Goal: Download file/media

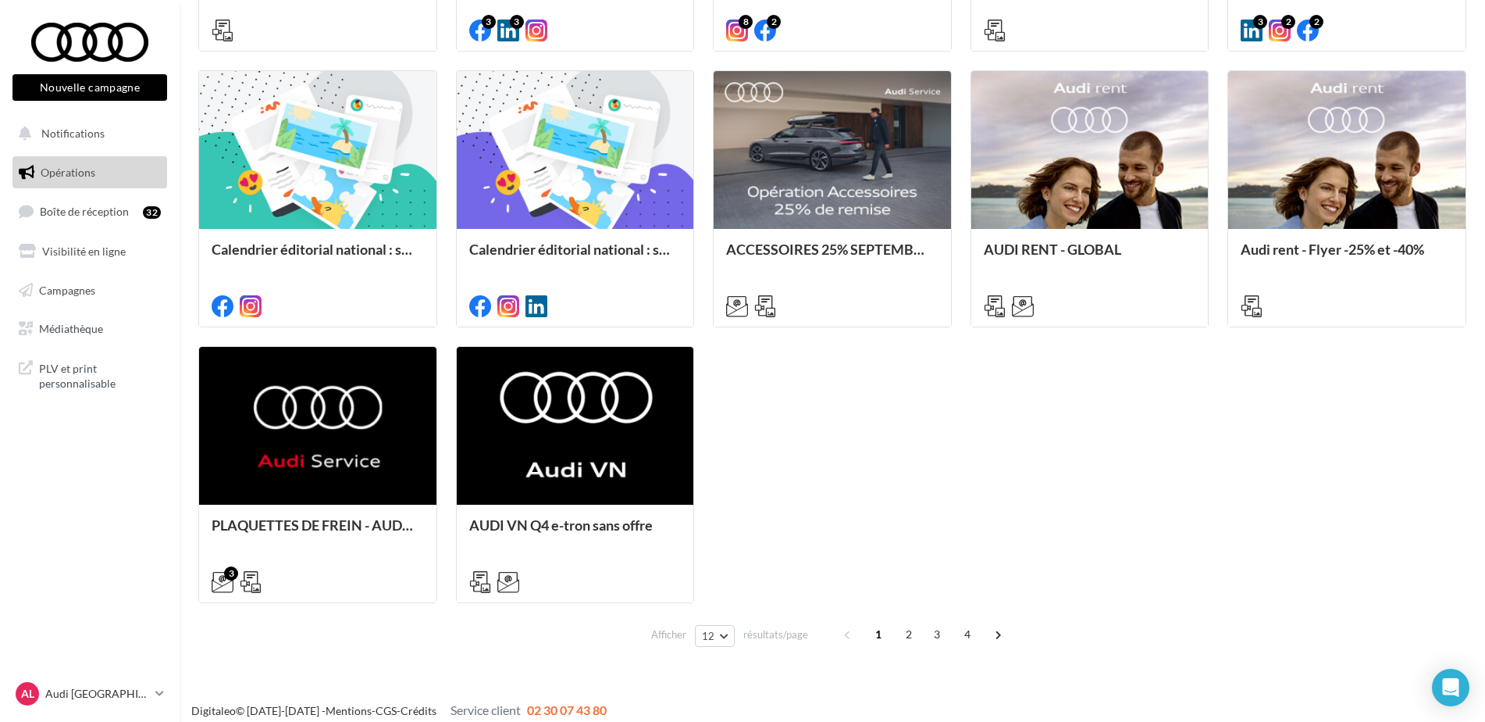
scroll to position [718, 0]
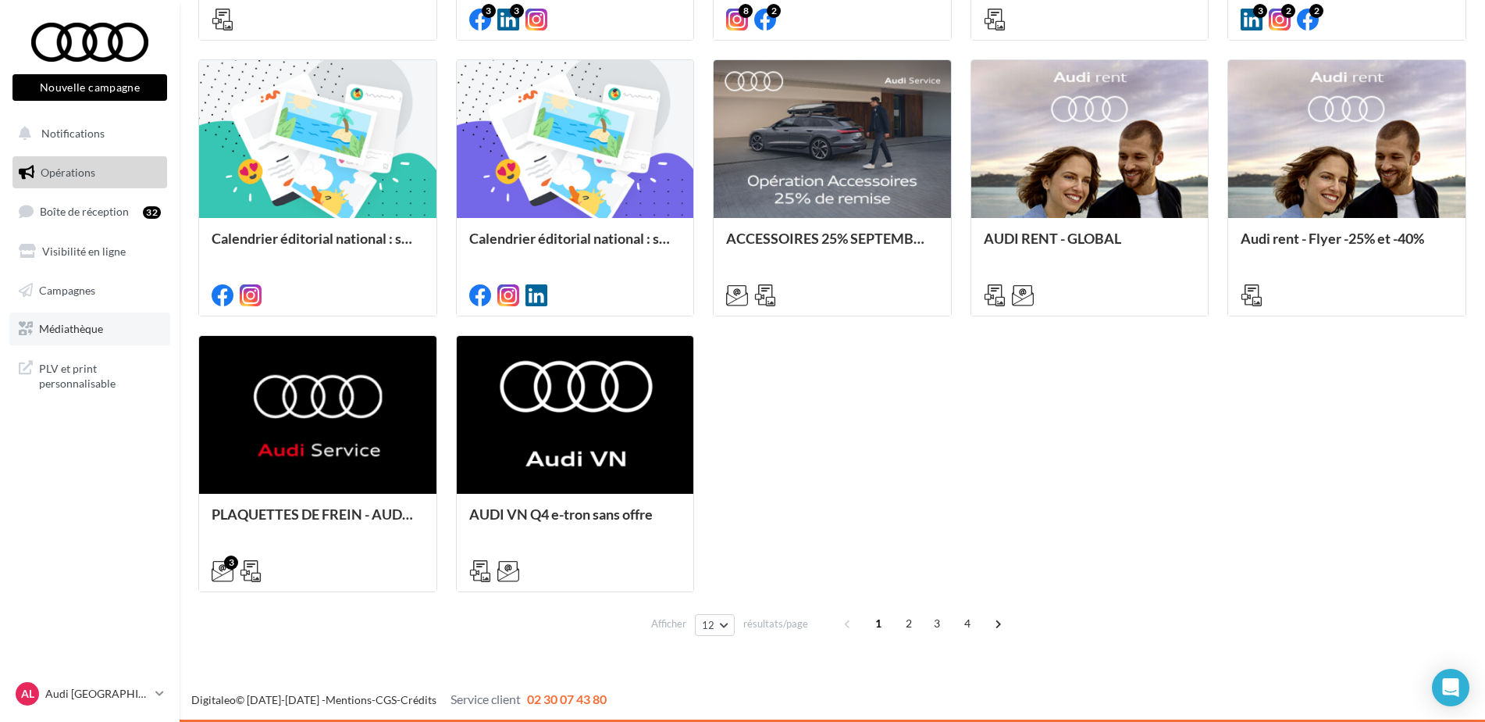
click at [103, 326] on span "Médiathèque" at bounding box center [71, 328] width 64 height 13
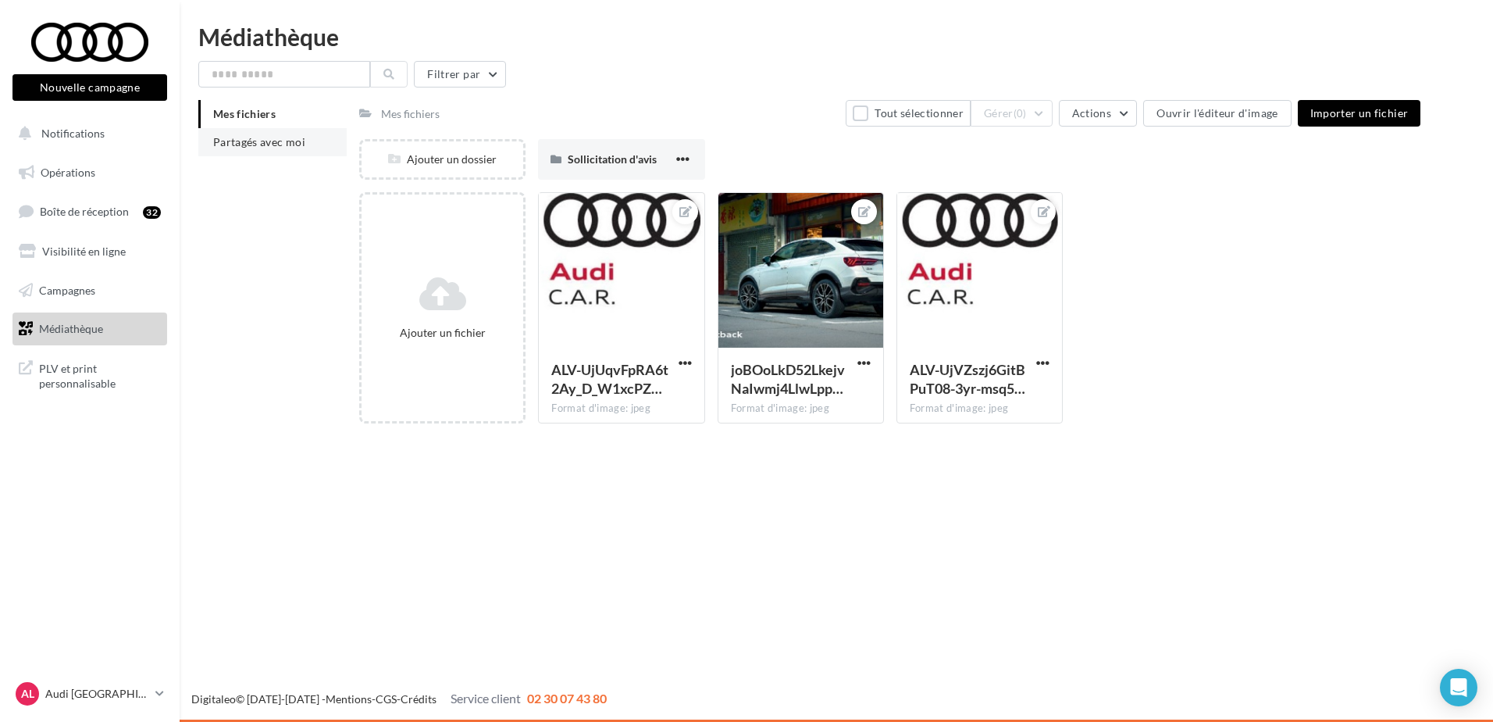
click at [259, 144] on span "Partagés avec moi" at bounding box center [259, 141] width 92 height 13
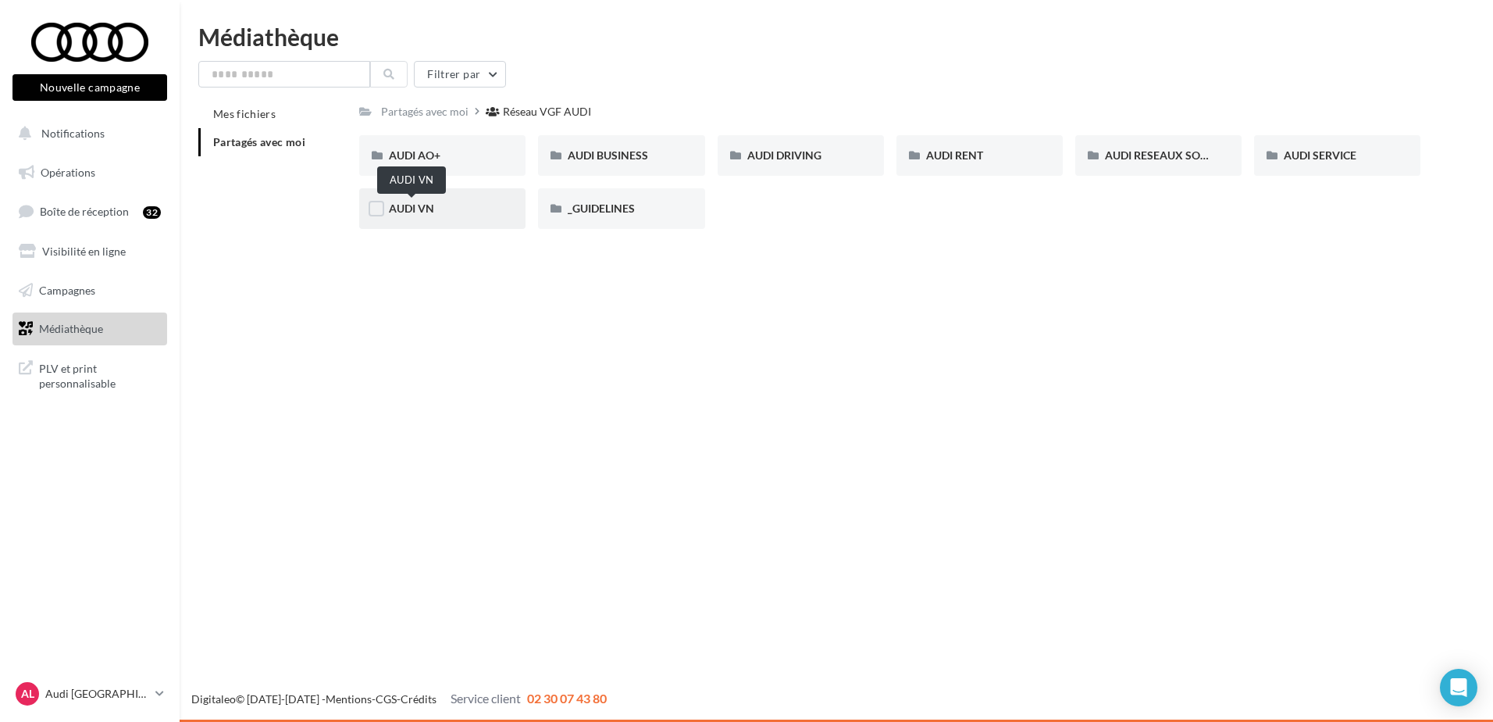
click at [429, 214] on span "AUDI VN" at bounding box center [411, 207] width 45 height 13
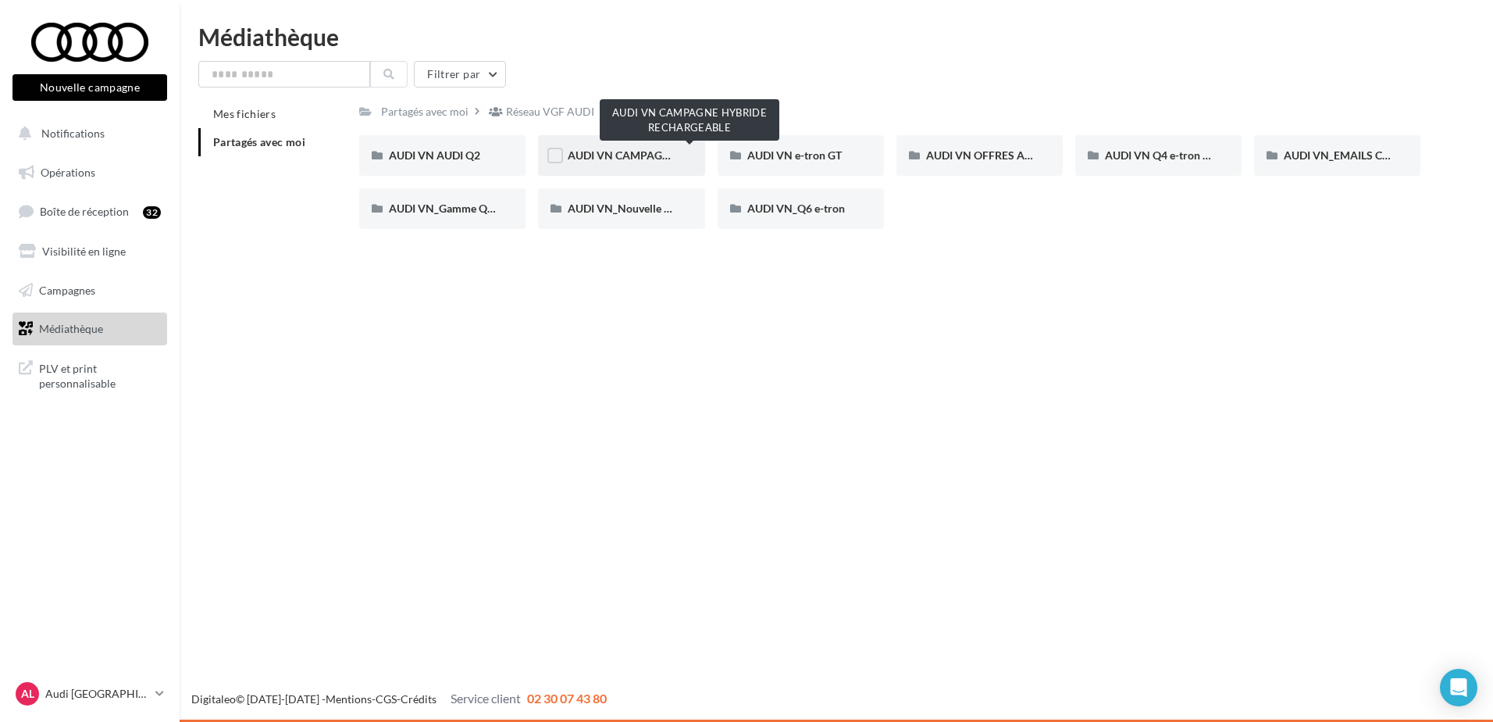
click at [629, 151] on span "AUDI VN CAMPAGNE HYBRIDE RECHARGEABLE" at bounding box center [690, 154] width 245 height 13
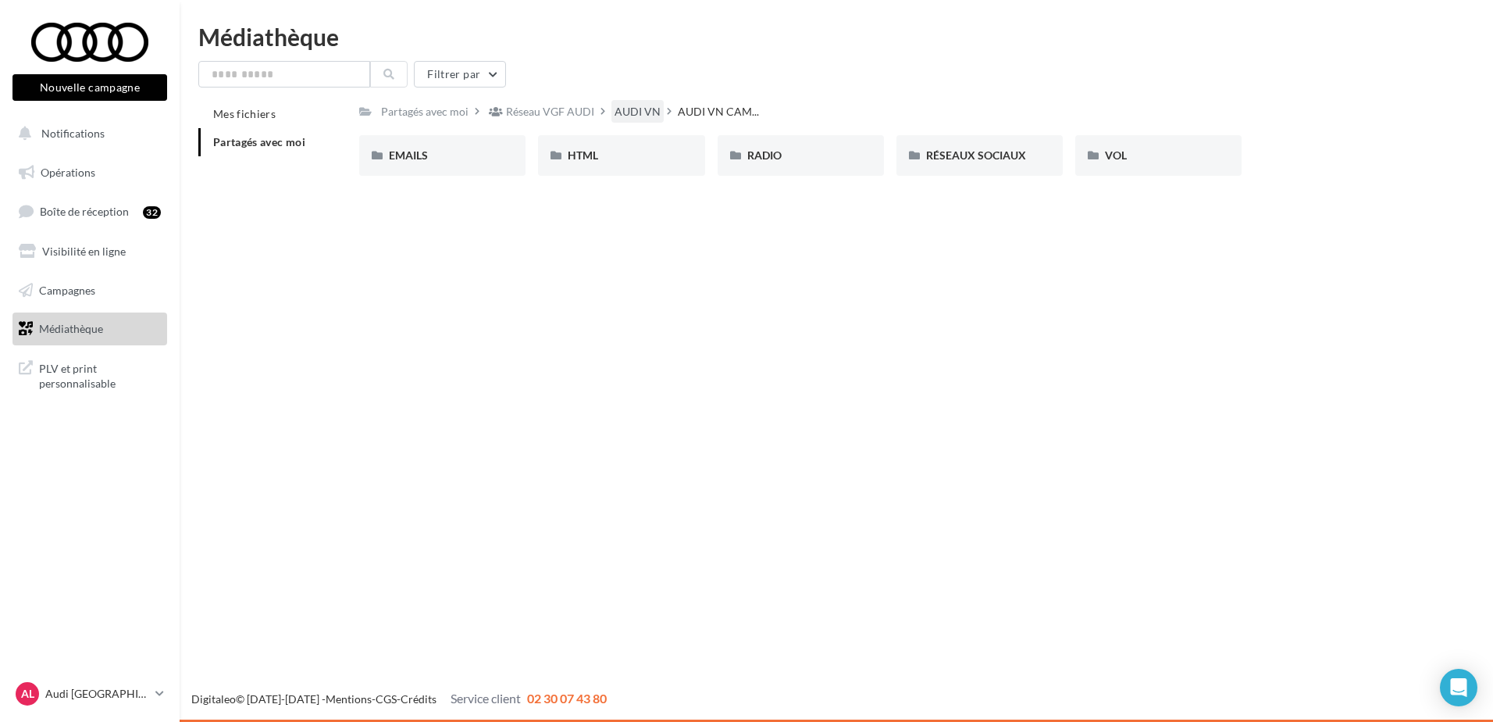
click at [617, 112] on div "AUDI VN" at bounding box center [638, 112] width 46 height 16
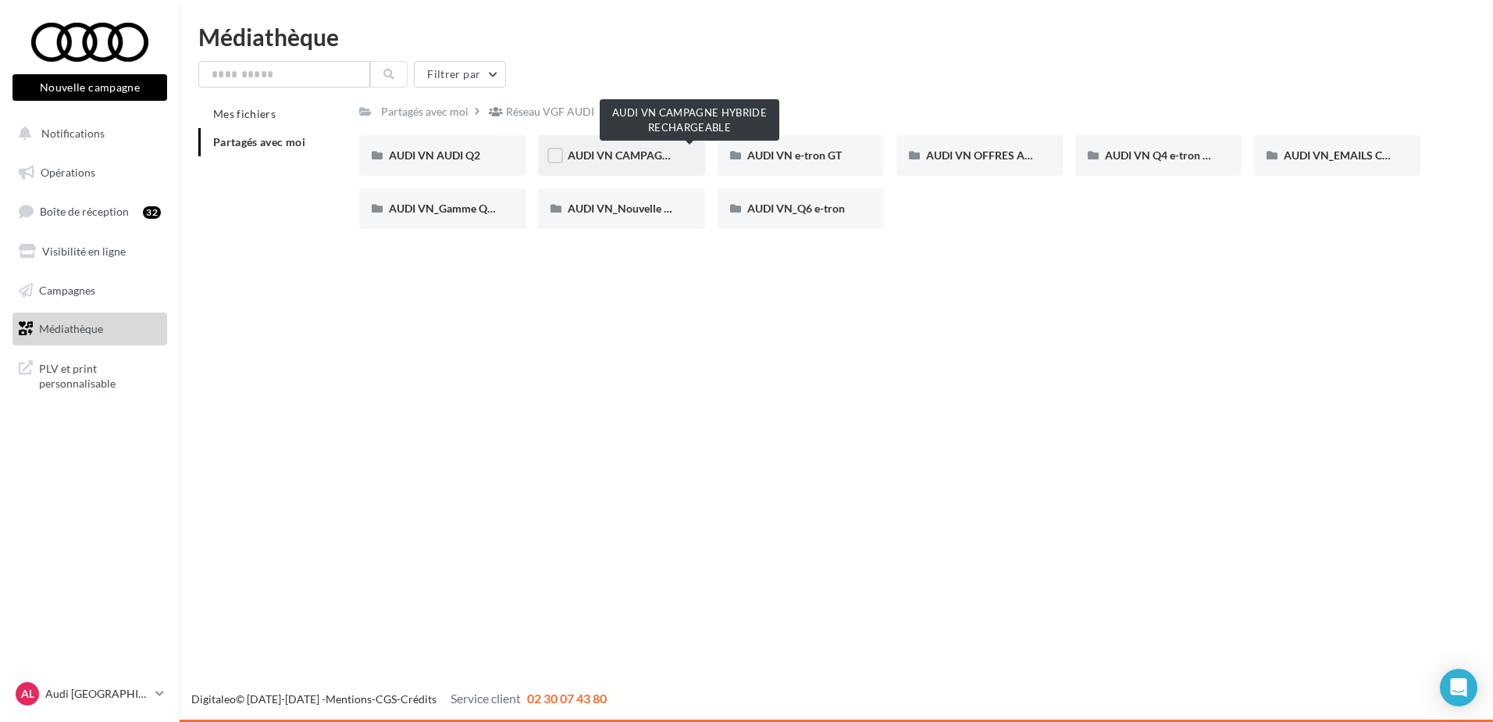
click at [621, 151] on span "AUDI VN CAMPAGNE HYBRIDE RECHARGEABLE" at bounding box center [690, 154] width 245 height 13
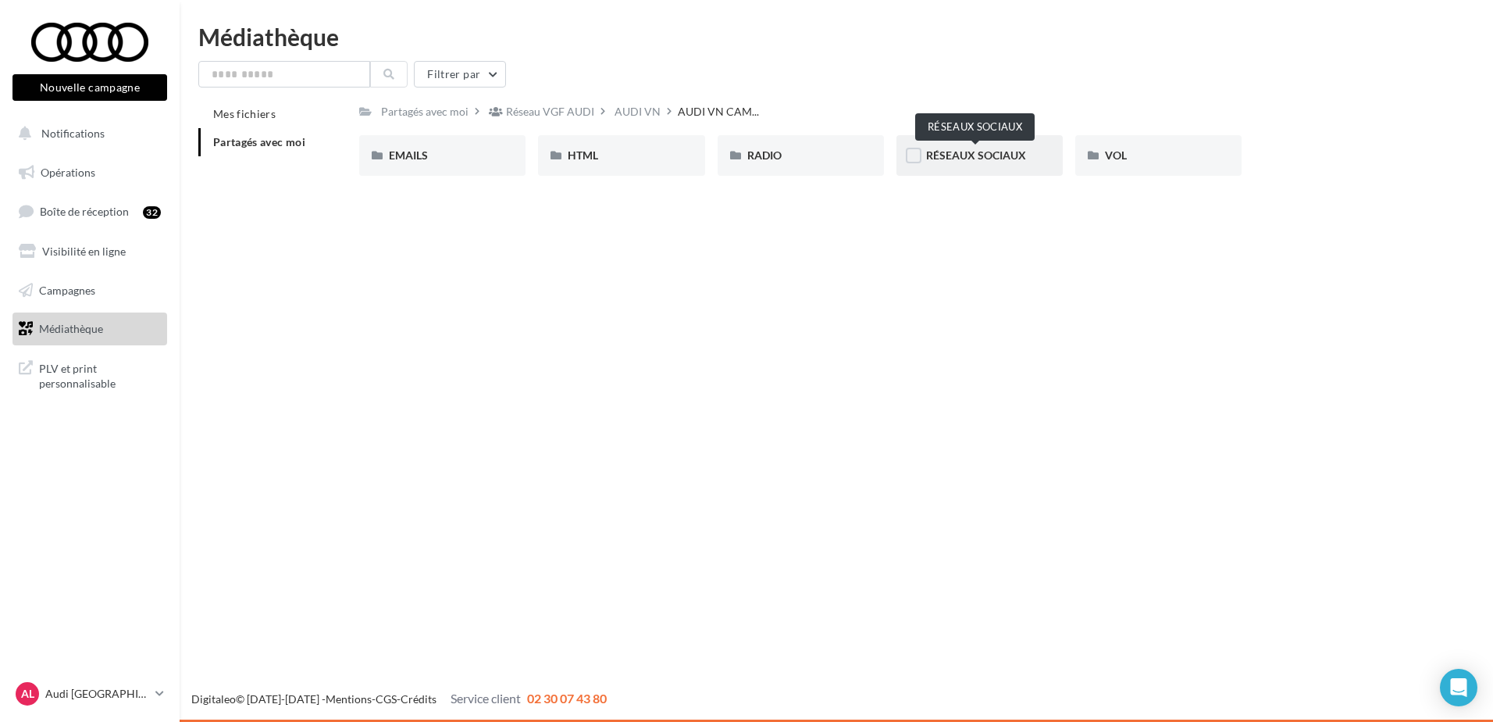
click at [1001, 150] on span "RÉSEAUX SOCIAUX" at bounding box center [976, 154] width 100 height 13
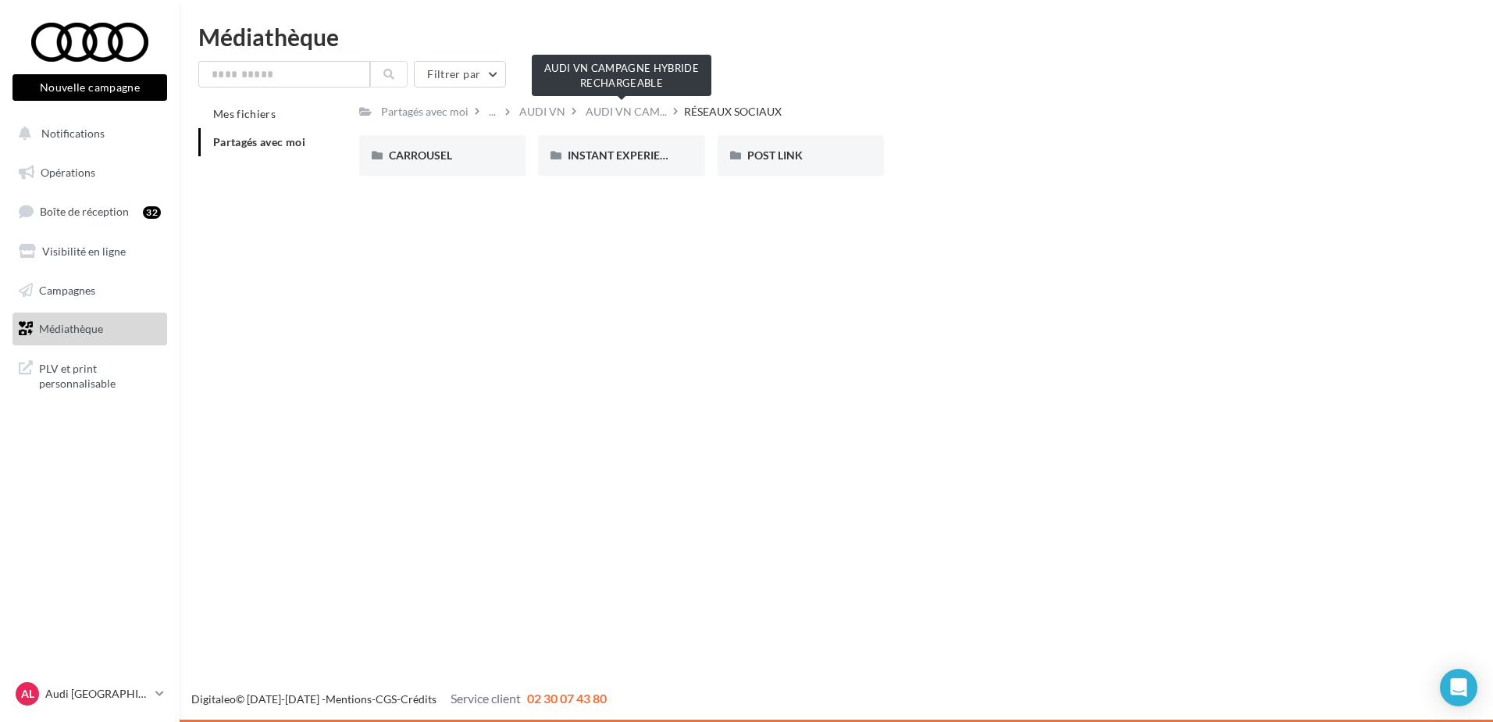
click at [622, 112] on span "AUDI VN CAM..." at bounding box center [626, 112] width 81 height 16
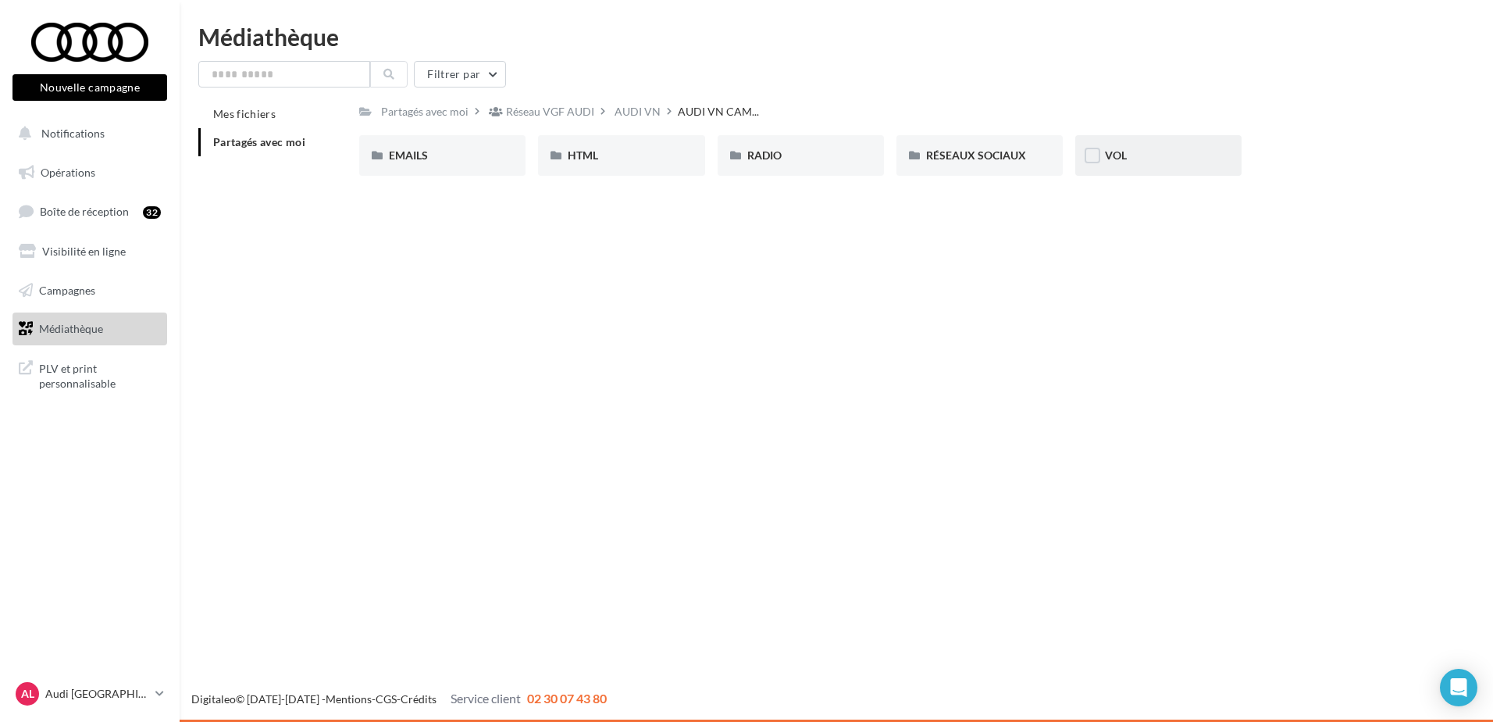
click at [1130, 160] on div "VOL" at bounding box center [1158, 156] width 107 height 16
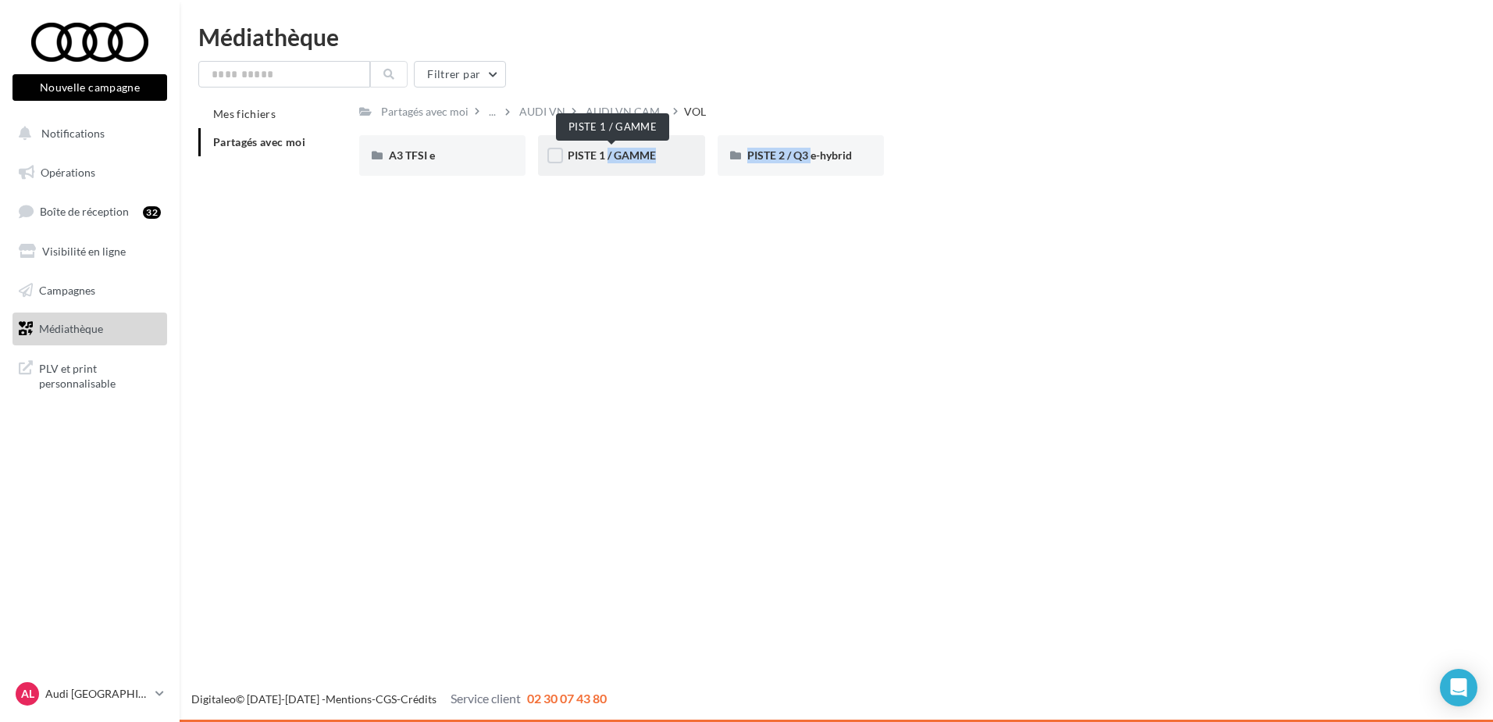
drag, startPoint x: 798, startPoint y: 159, endPoint x: 598, endPoint y: 153, distance: 200.0
click at [598, 153] on div "A3 TFSI e A3 TFSI e PISTE 1 / GAMME PISTE 1 / GAMME PISTE 2 / Q3 e-hybrid PISTE…" at bounding box center [896, 161] width 1074 height 53
drag, startPoint x: 598, startPoint y: 153, endPoint x: 643, endPoint y: 191, distance: 58.8
click at [676, 211] on div "Nouvelle campagne Nouvelle campagne Notifications Opérations Boîte de réception…" at bounding box center [746, 361] width 1493 height 722
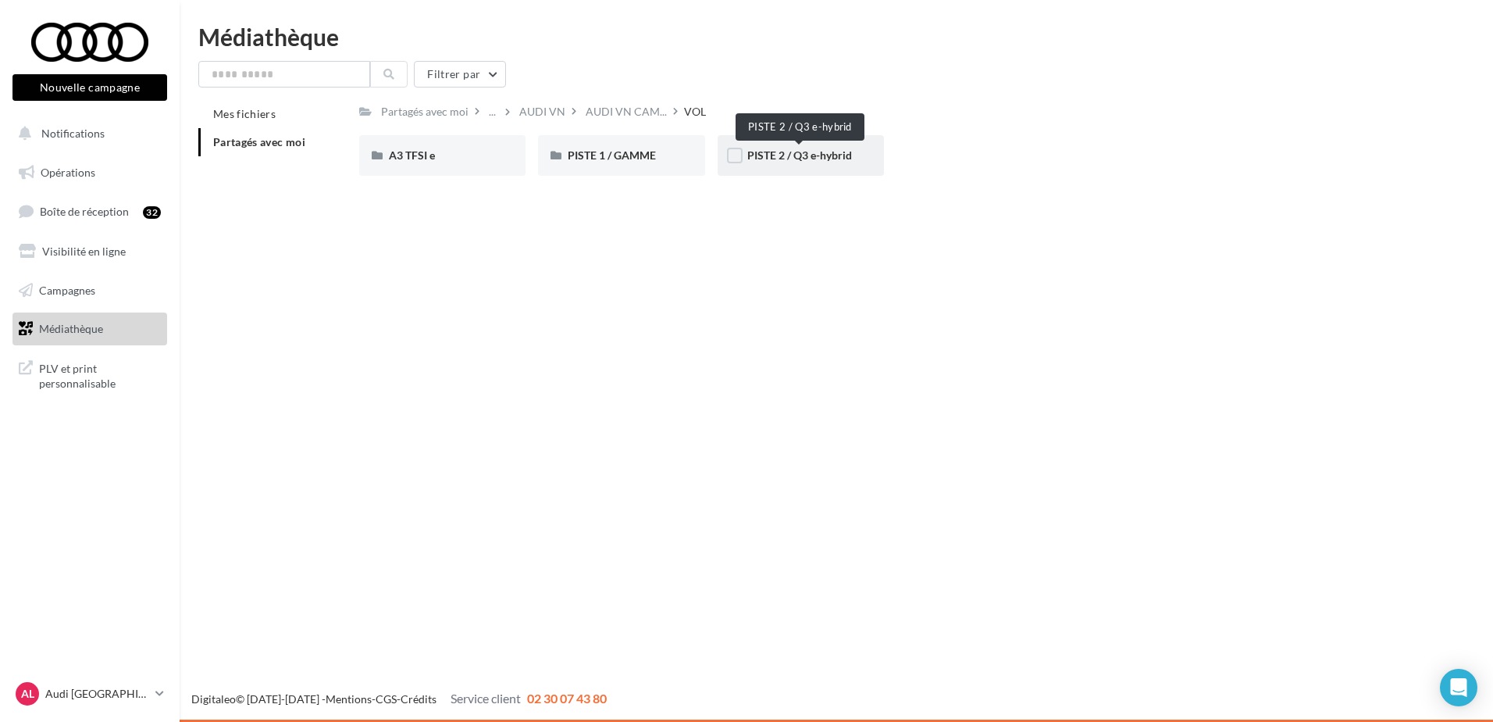
click at [800, 158] on span "PISTE 2 / Q3 e-hybrid" at bounding box center [799, 154] width 105 height 13
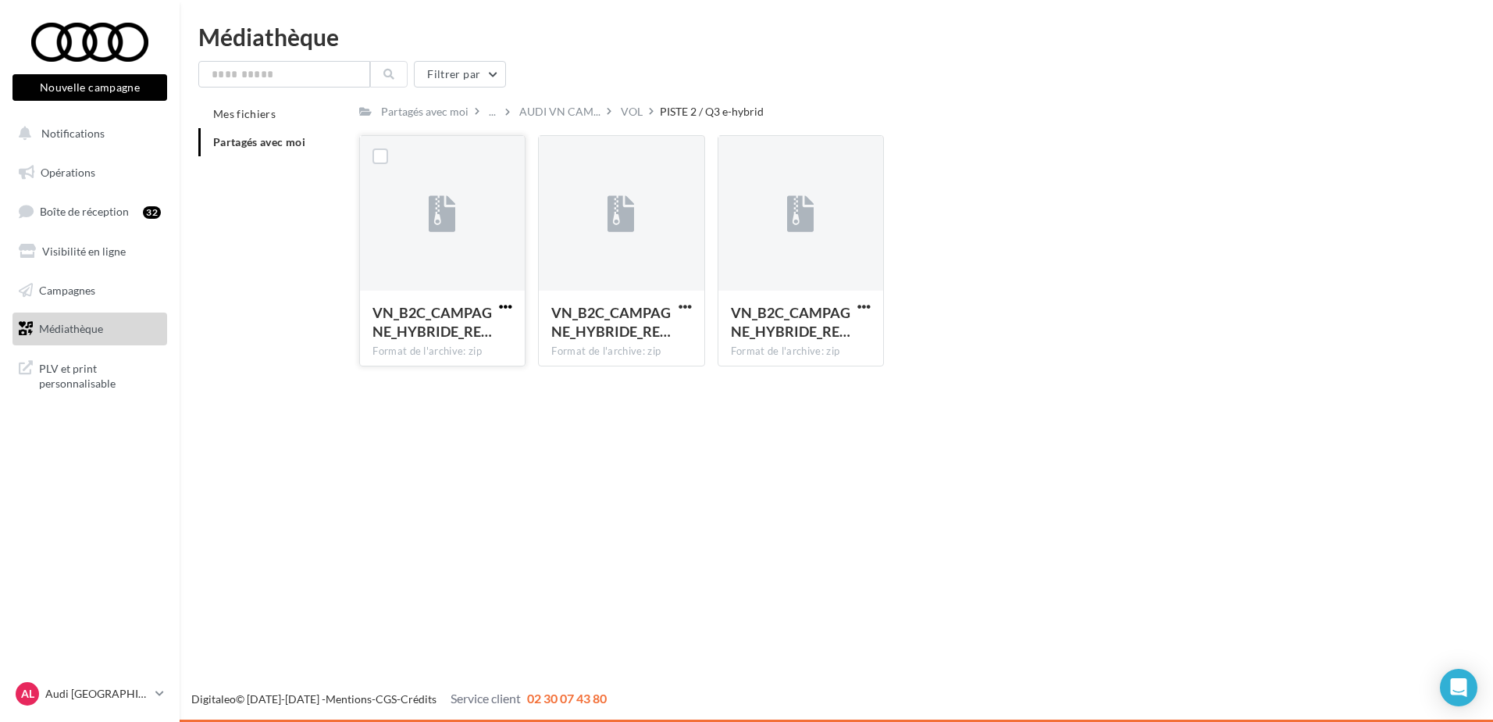
click at [505, 301] on span "button" at bounding box center [505, 306] width 13 height 13
click at [419, 337] on button "Télécharger" at bounding box center [437, 337] width 156 height 41
click at [77, 204] on link "Boîte de réception 32" at bounding box center [89, 211] width 161 height 34
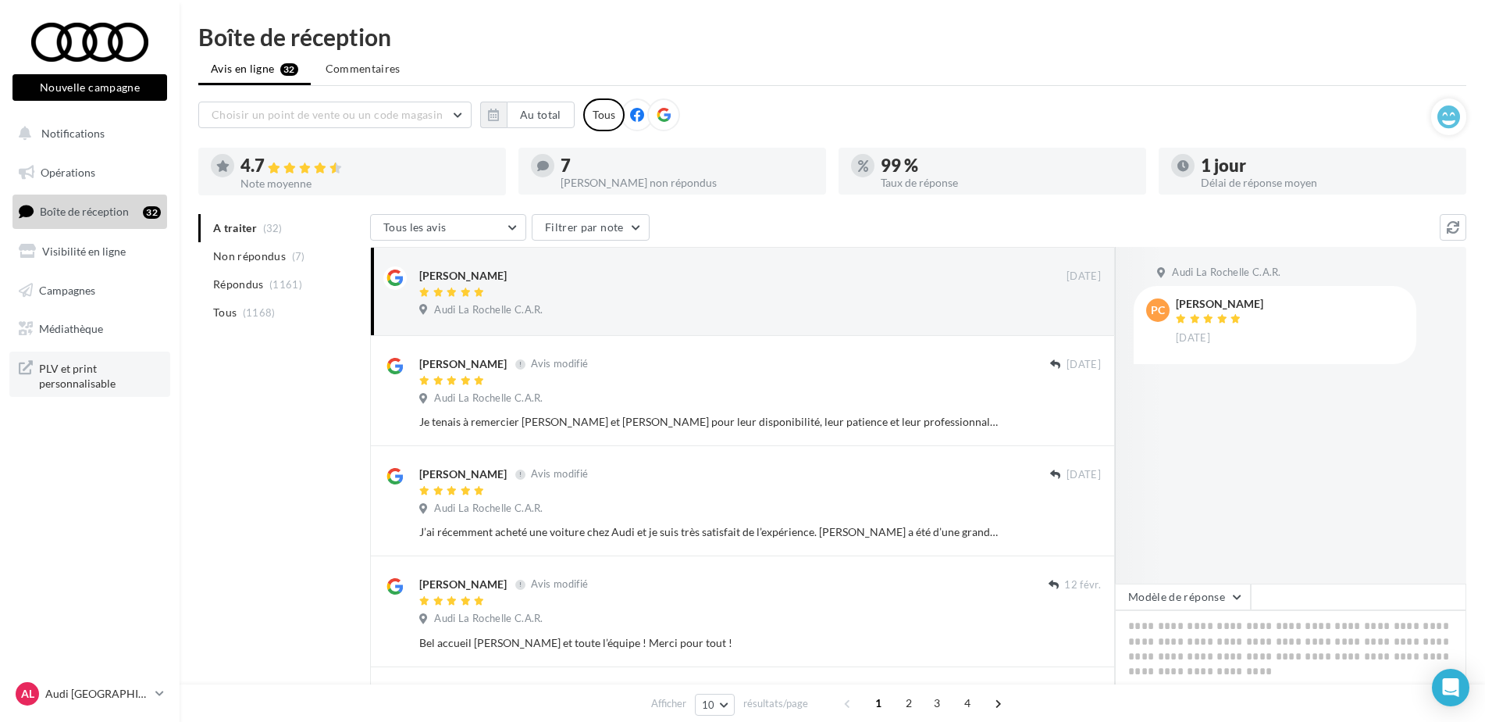
click at [73, 366] on span "PLV et print personnalisable" at bounding box center [100, 375] width 122 height 34
click at [77, 323] on span "Médiathèque" at bounding box center [71, 328] width 64 height 13
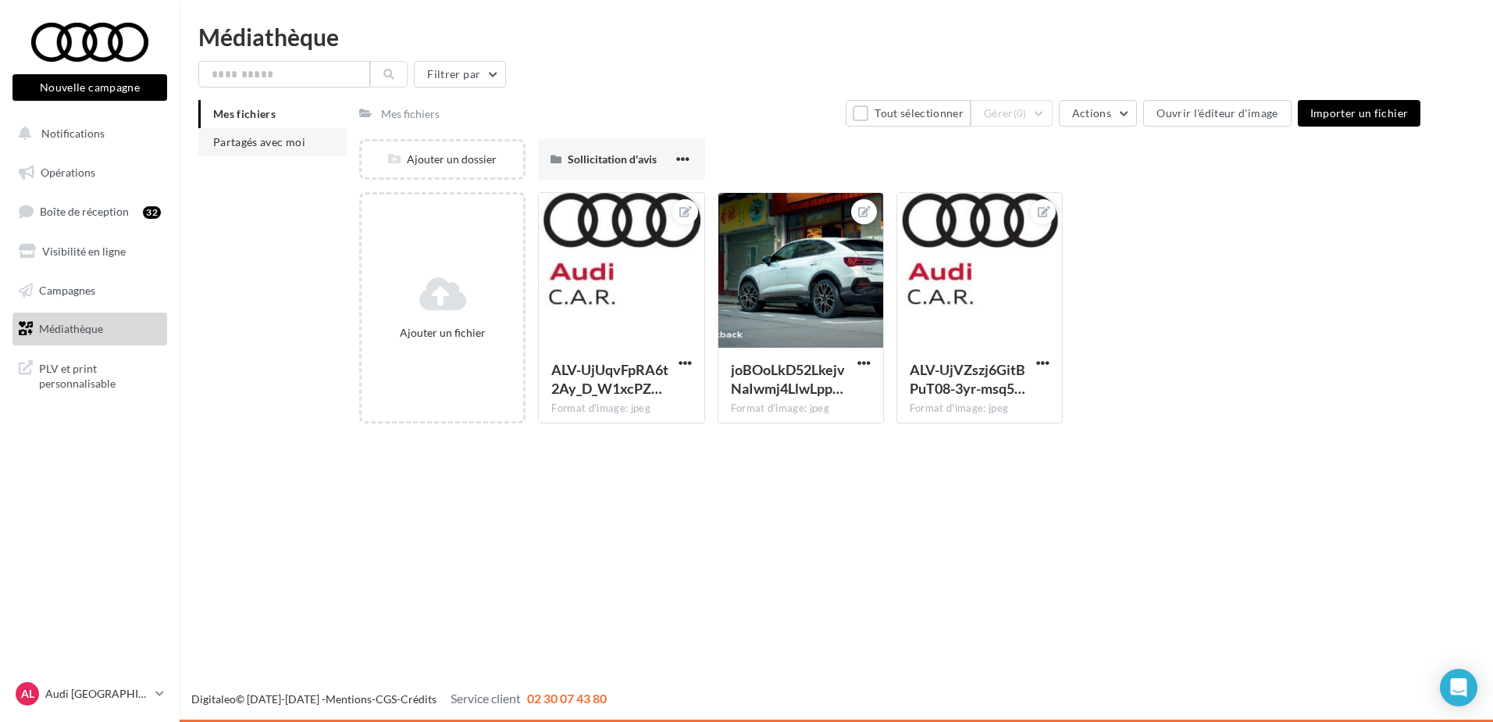
click at [239, 146] on span "Partagés avec moi" at bounding box center [259, 141] width 92 height 13
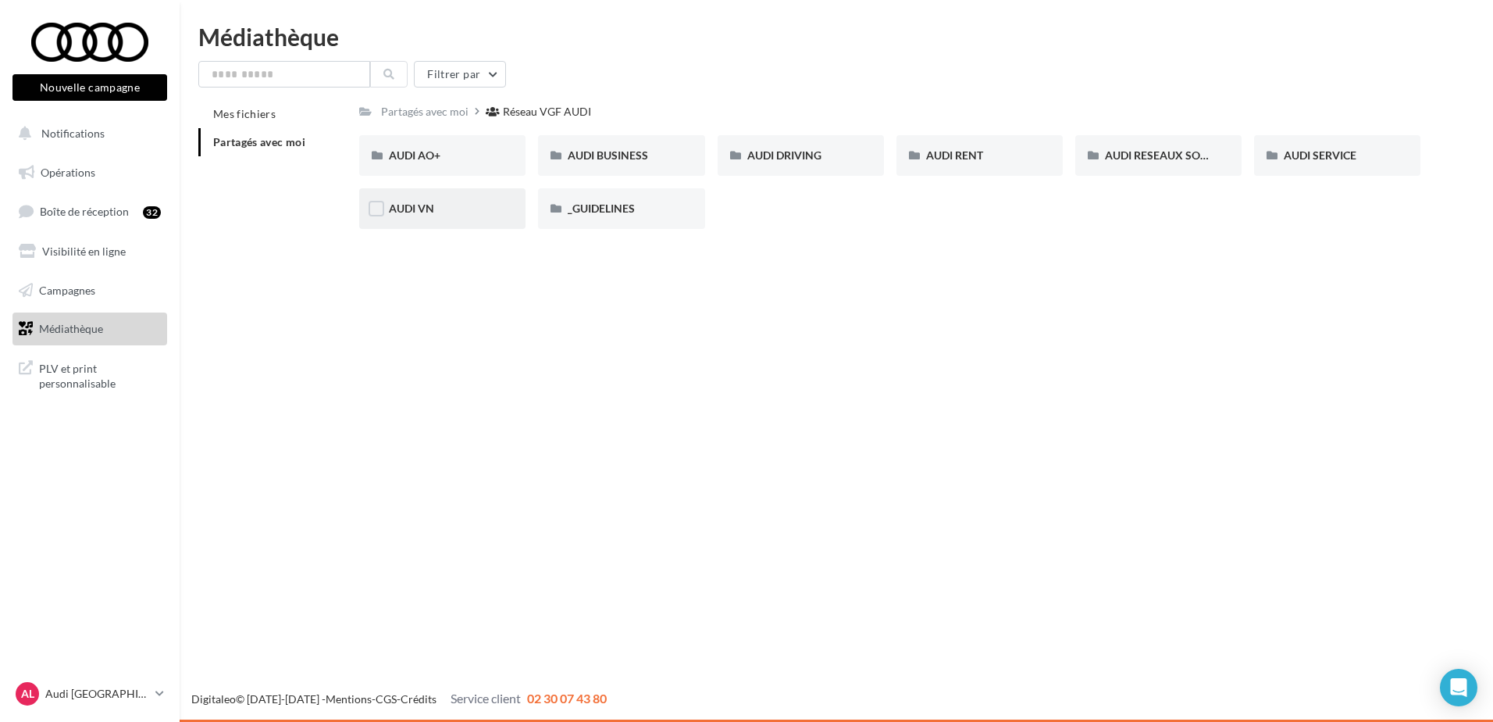
click at [407, 200] on div "AUDI VN" at bounding box center [442, 208] width 166 height 41
